Goal: Task Accomplishment & Management: Use online tool/utility

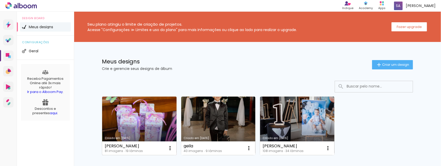
click at [140, 121] on link "Criado em [DATE]" at bounding box center [139, 126] width 74 height 59
